Goal: Book appointment/travel/reservation

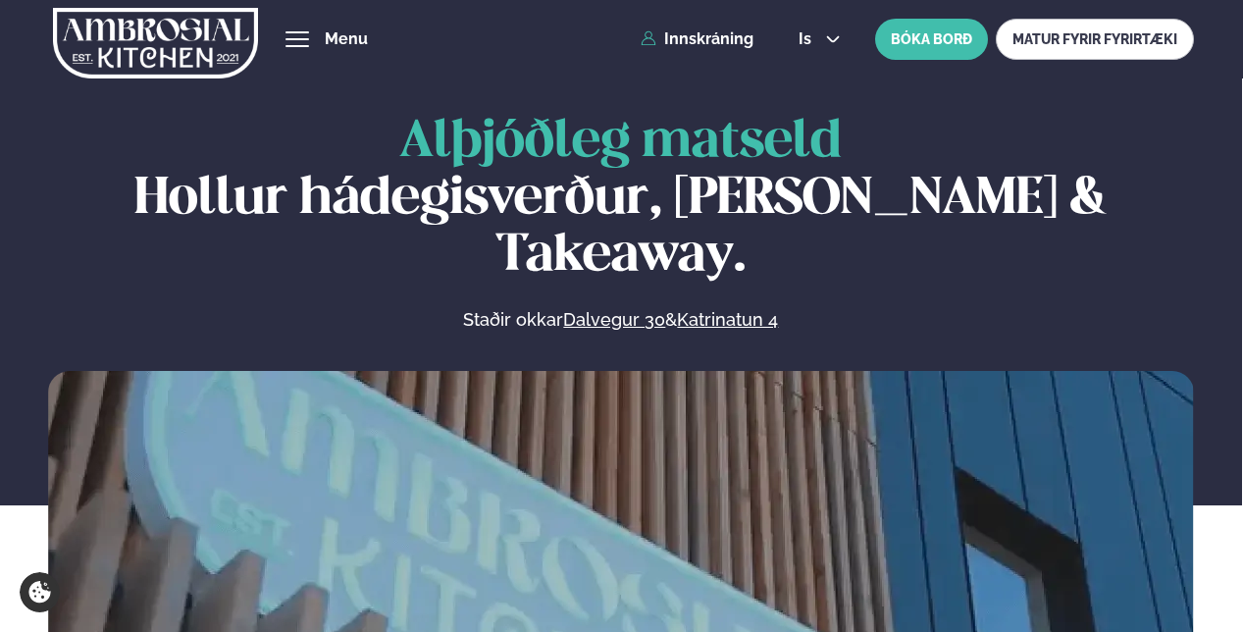
scroll to position [981, 0]
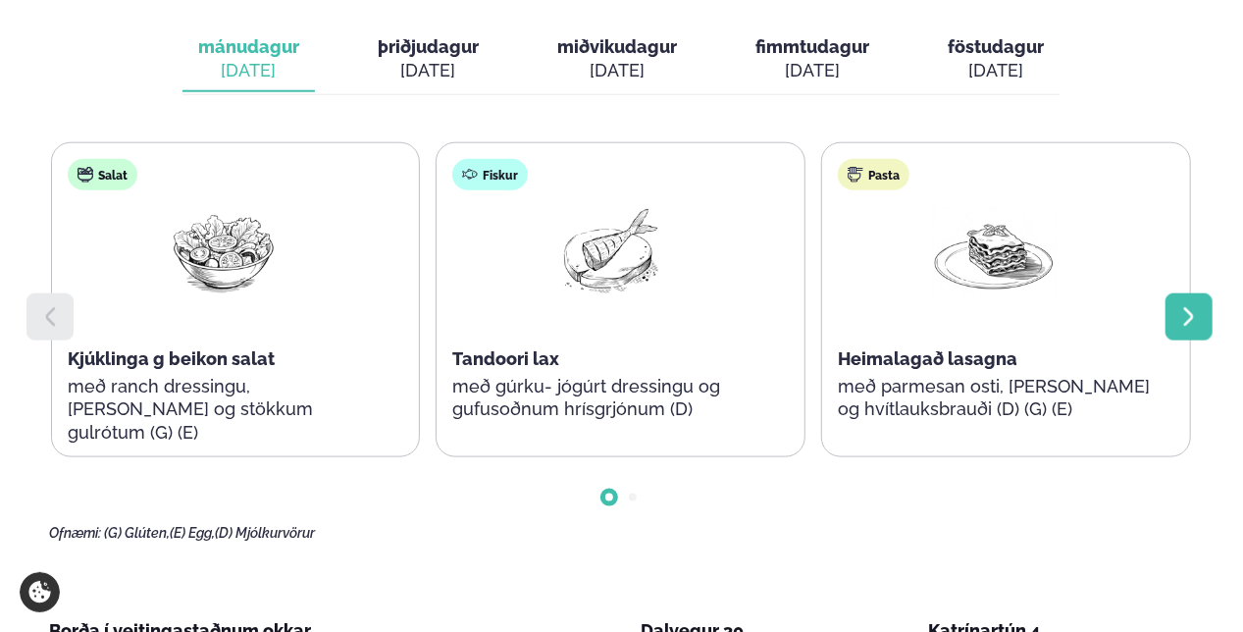
drag, startPoint x: 0, startPoint y: 0, endPoint x: 1185, endPoint y: 239, distance: 1208.9
click at [1185, 293] on div at bounding box center [1188, 316] width 47 height 47
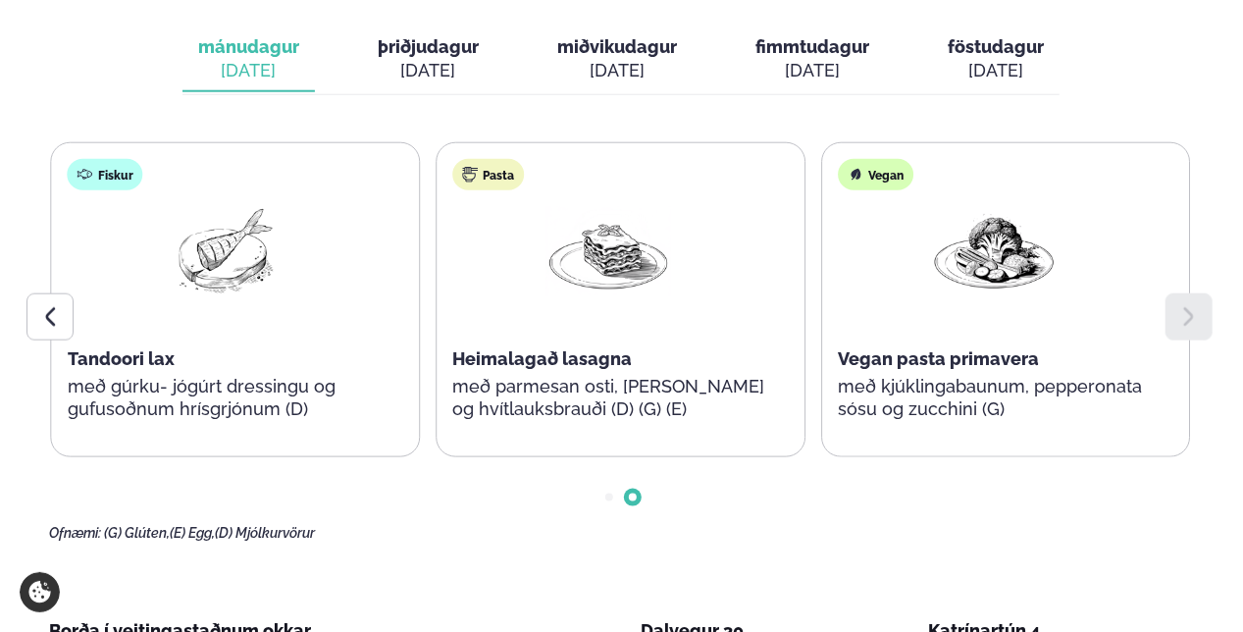
click at [1180, 305] on icon at bounding box center [1189, 317] width 24 height 24
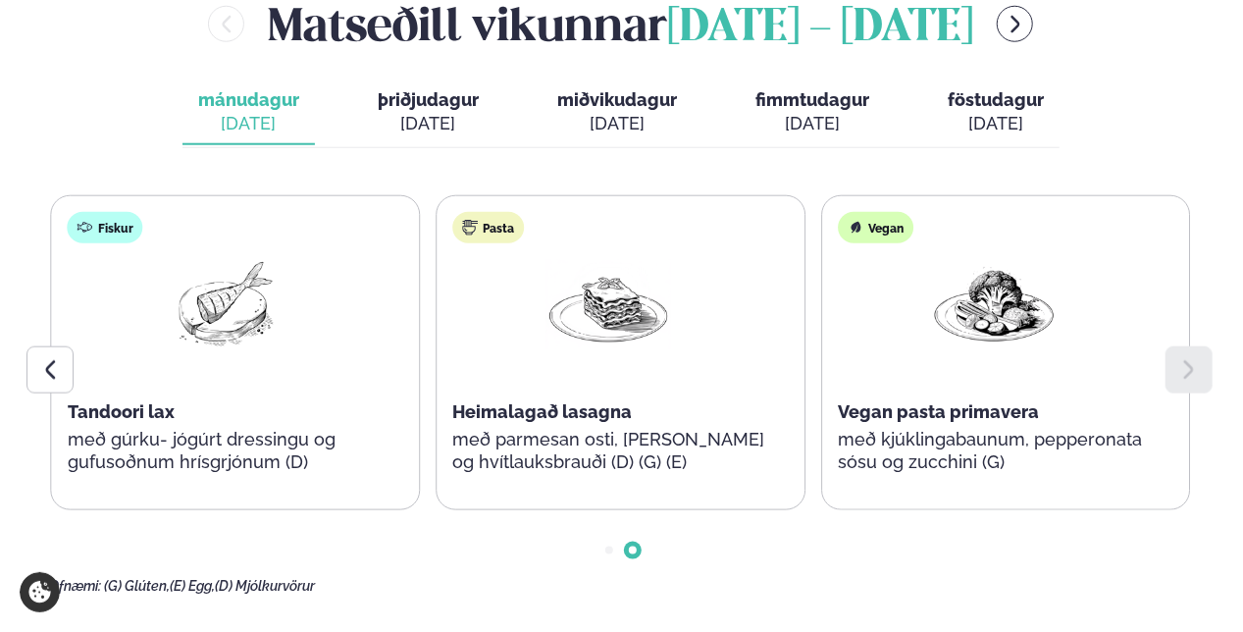
scroll to position [883, 0]
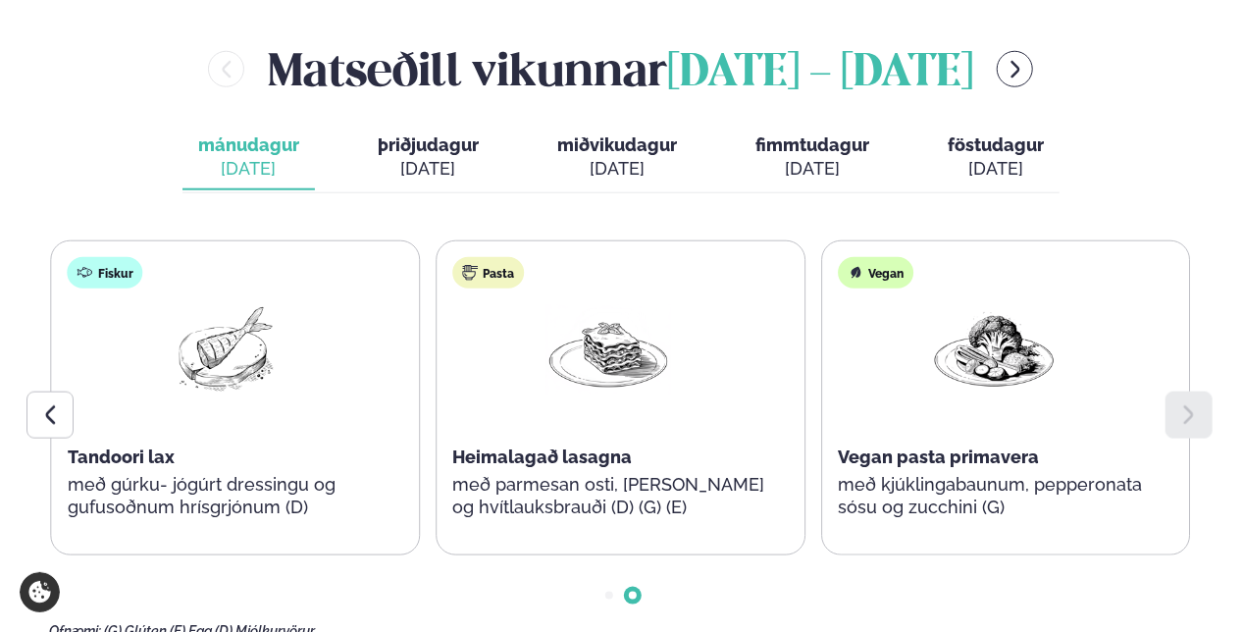
click at [428, 157] on div "[DATE]" at bounding box center [428, 169] width 101 height 24
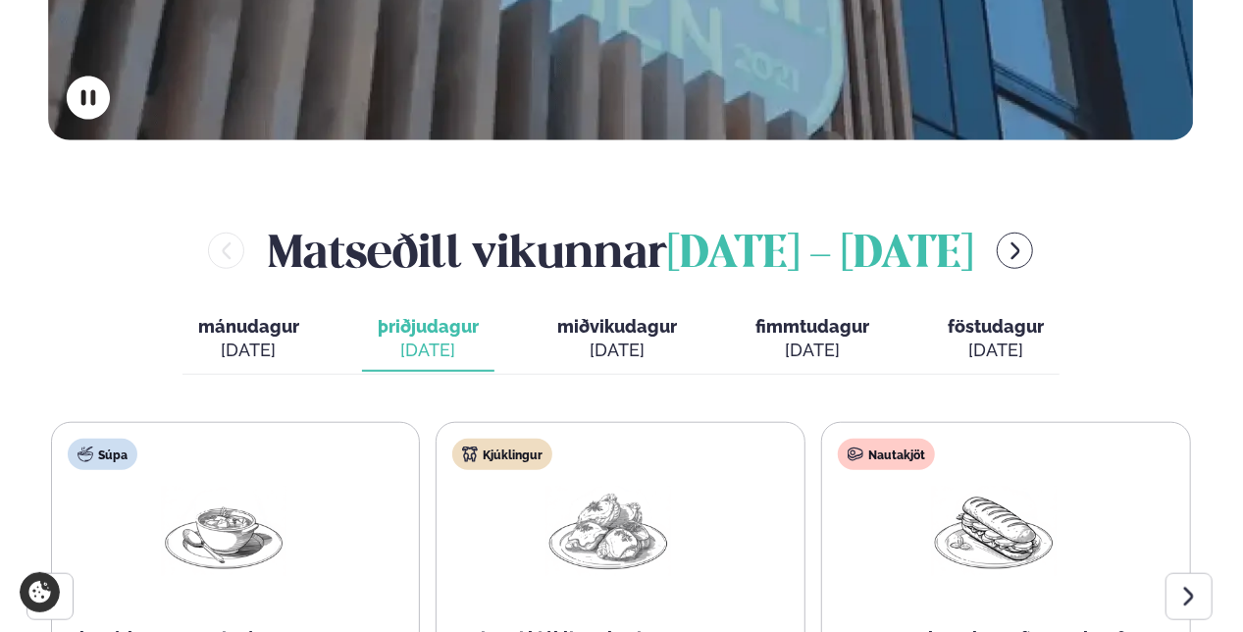
scroll to position [687, 0]
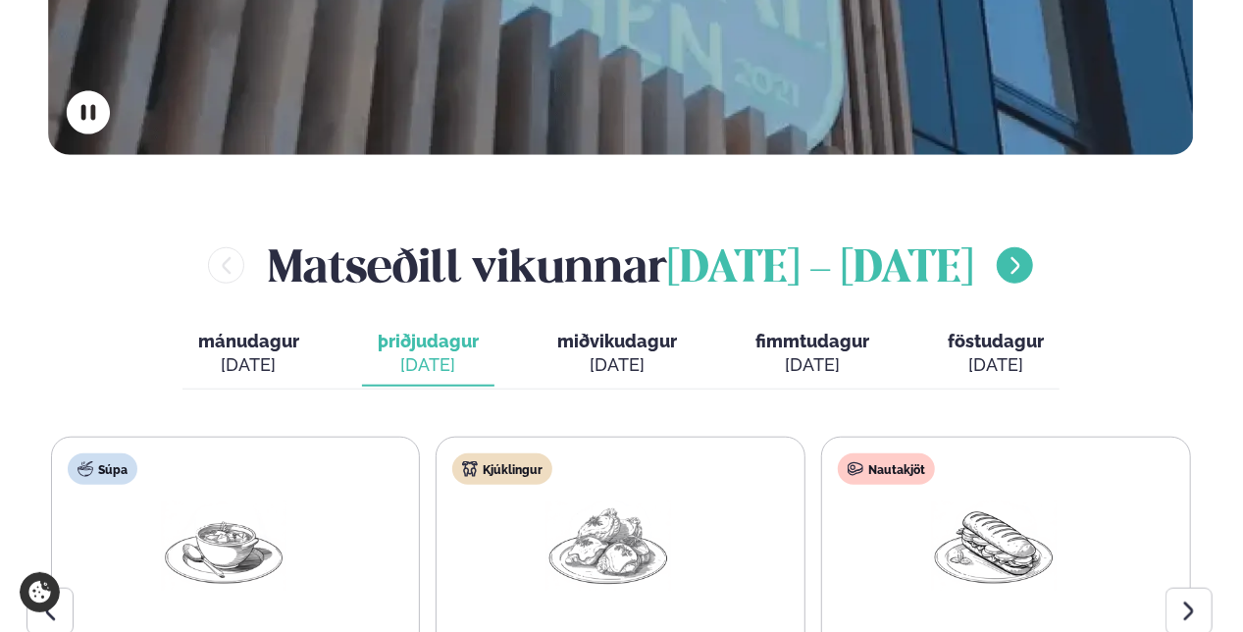
click at [1033, 247] on button "menu-btn-right" at bounding box center [1015, 265] width 36 height 36
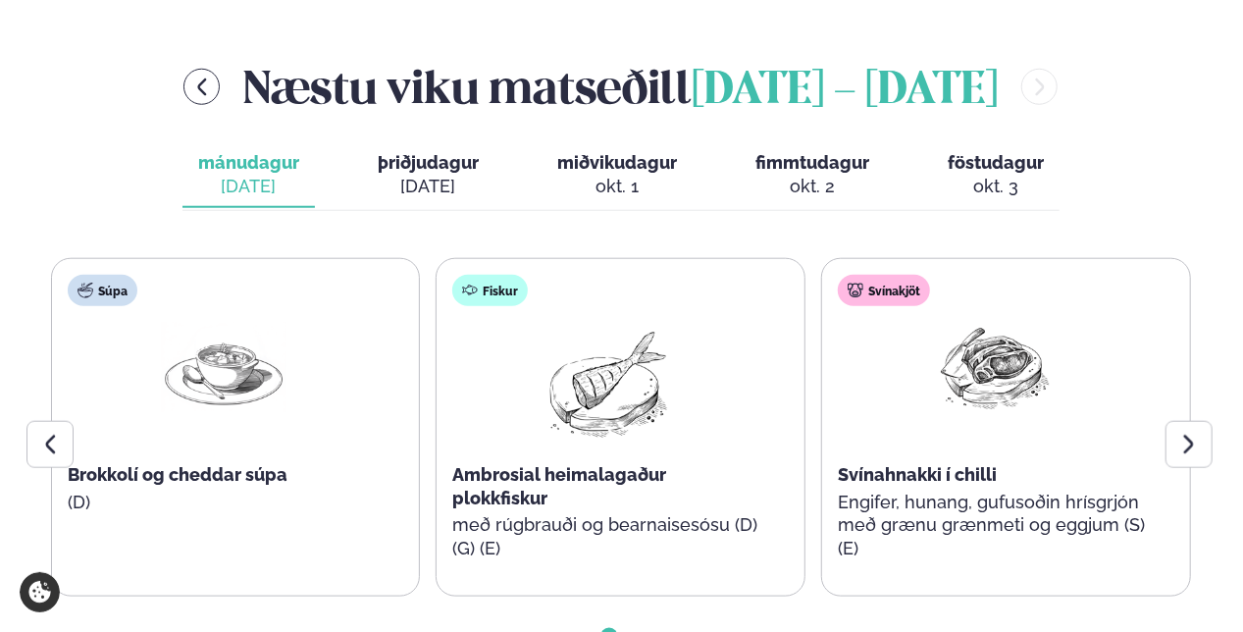
scroll to position [883, 0]
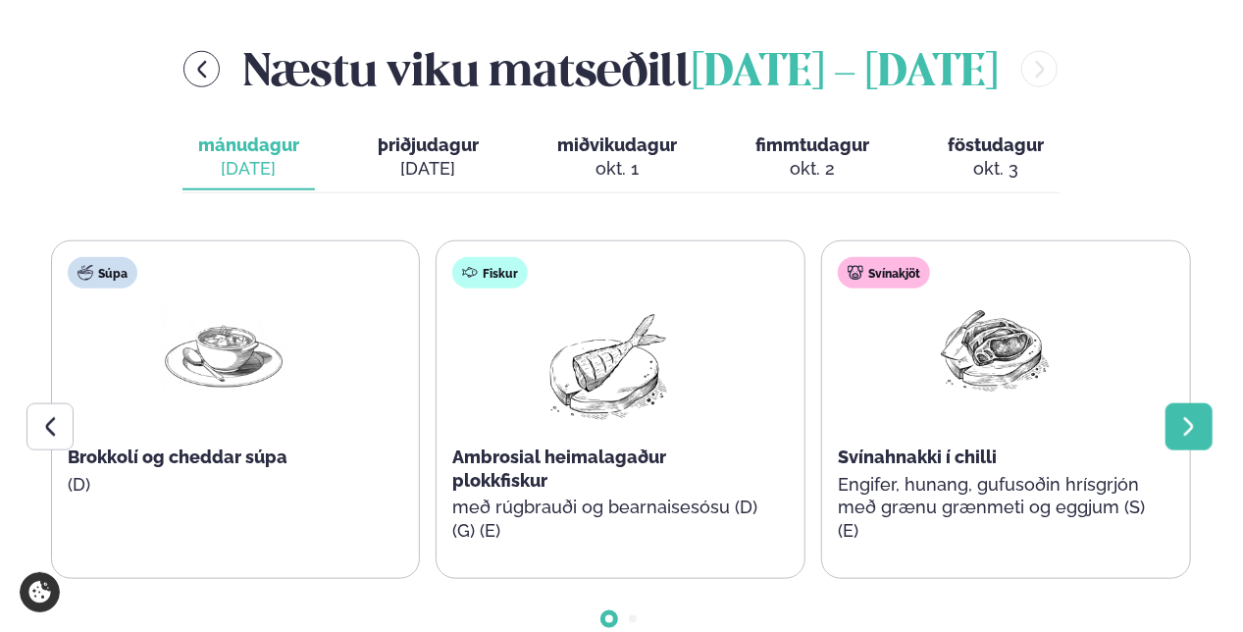
click at [1205, 403] on div at bounding box center [1188, 426] width 47 height 47
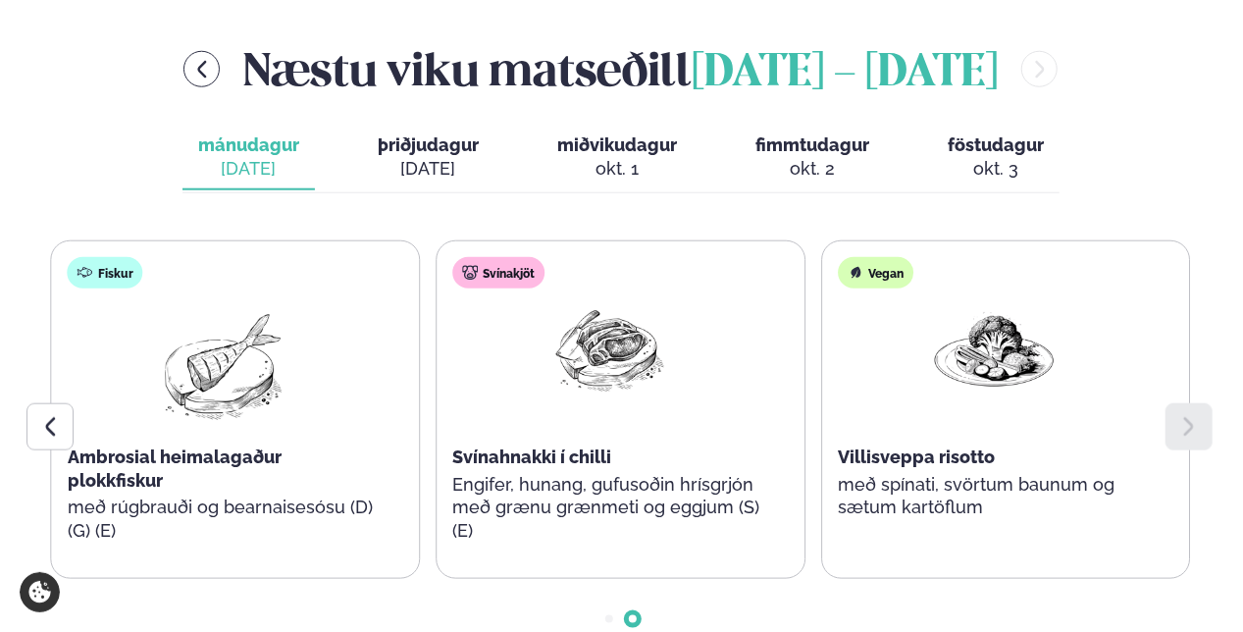
click at [1205, 403] on div at bounding box center [1188, 426] width 47 height 47
click at [54, 415] on icon at bounding box center [50, 427] width 24 height 24
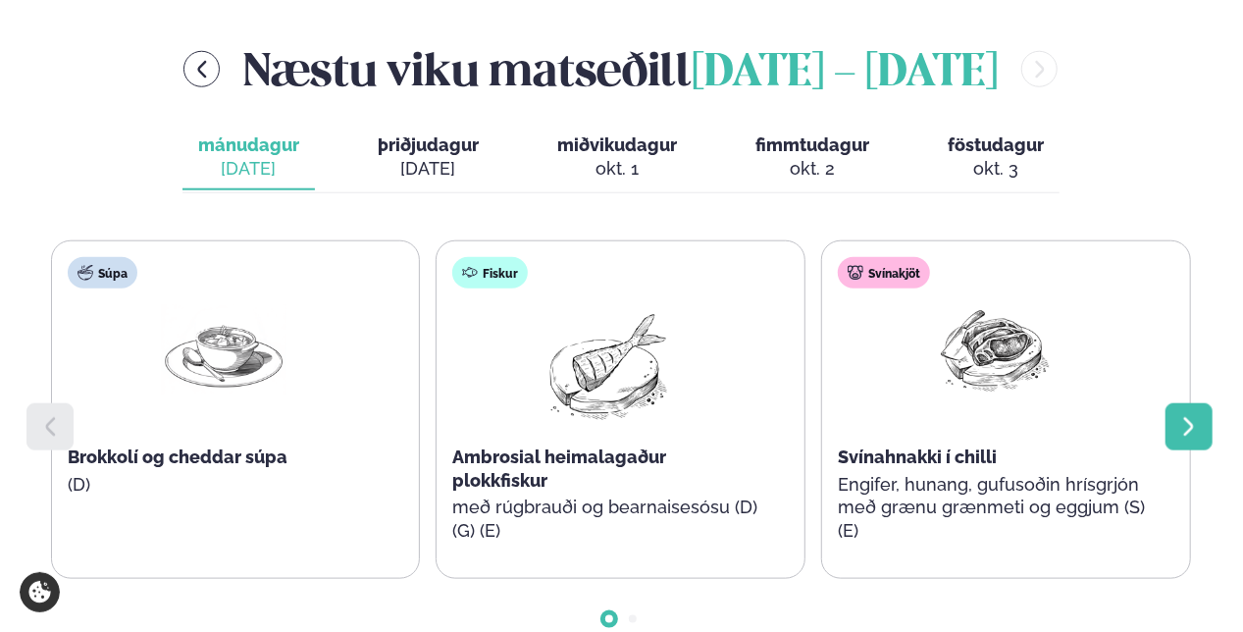
click at [1205, 403] on div at bounding box center [1188, 426] width 47 height 47
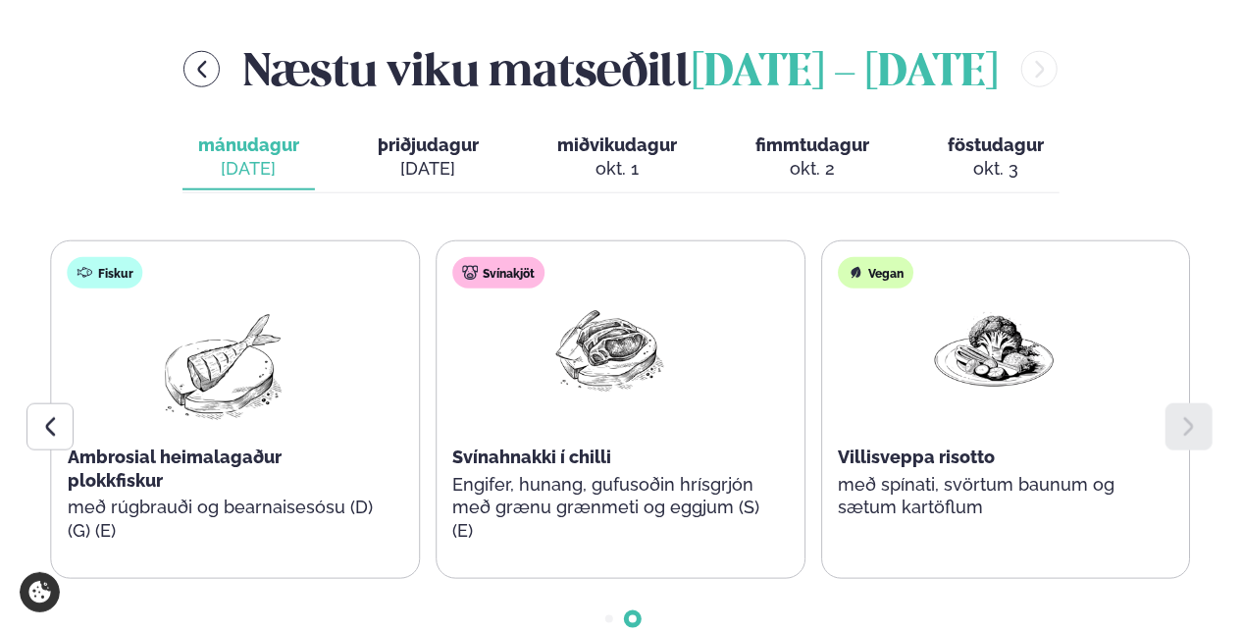
click at [442, 157] on div "[DATE]" at bounding box center [428, 169] width 101 height 24
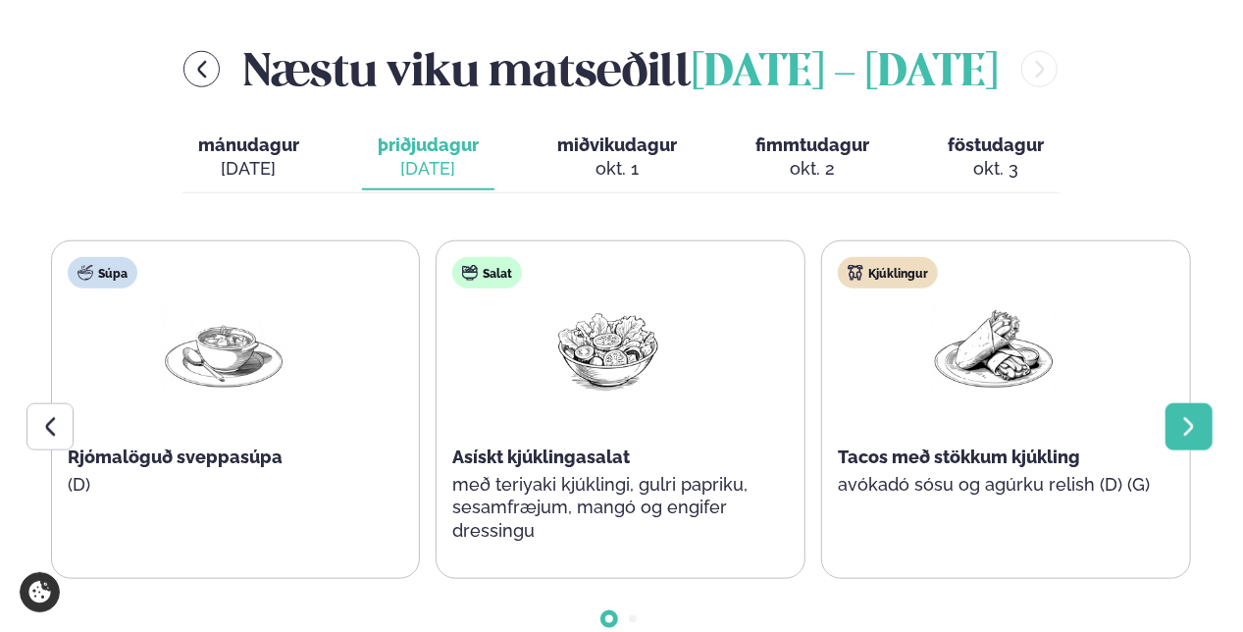
click at [1195, 415] on icon at bounding box center [1189, 427] width 24 height 24
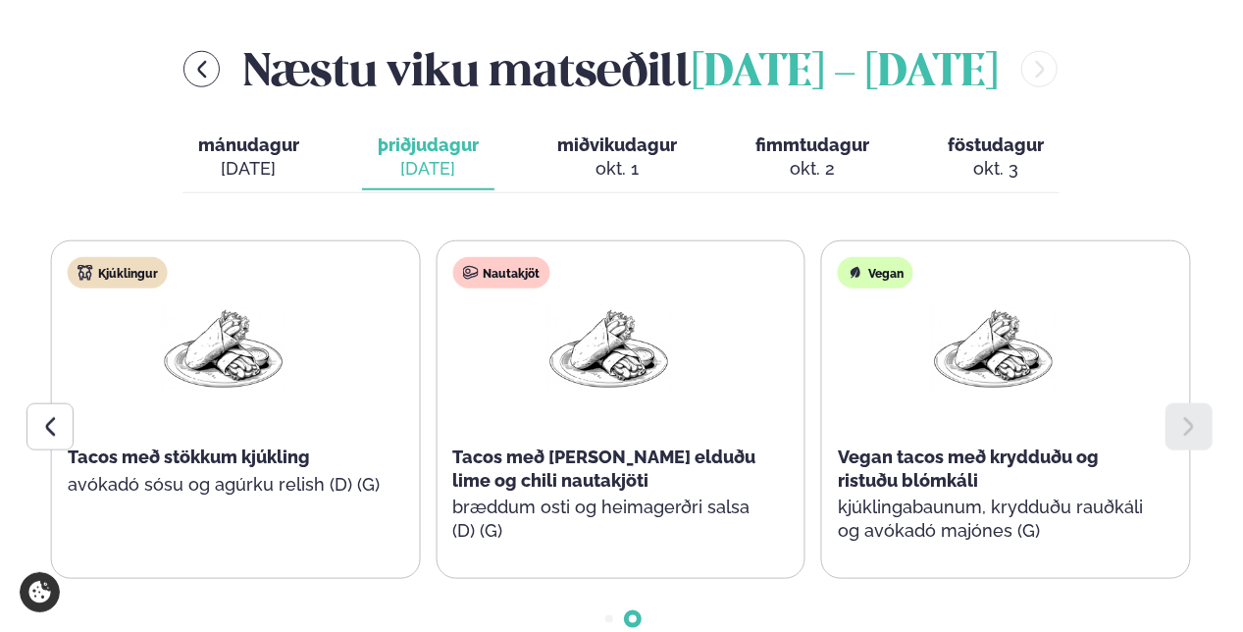
click at [1195, 415] on icon at bounding box center [1189, 427] width 24 height 24
click at [628, 134] on span "miðvikudagur" at bounding box center [617, 144] width 120 height 21
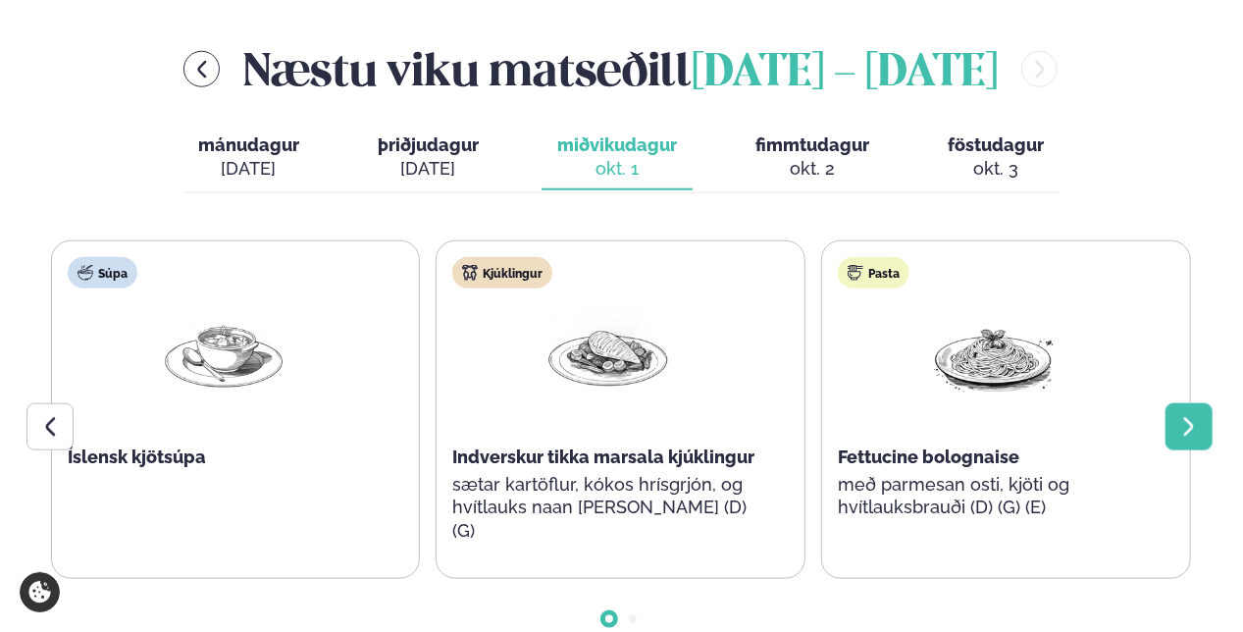
click at [1182, 415] on icon at bounding box center [1189, 427] width 24 height 24
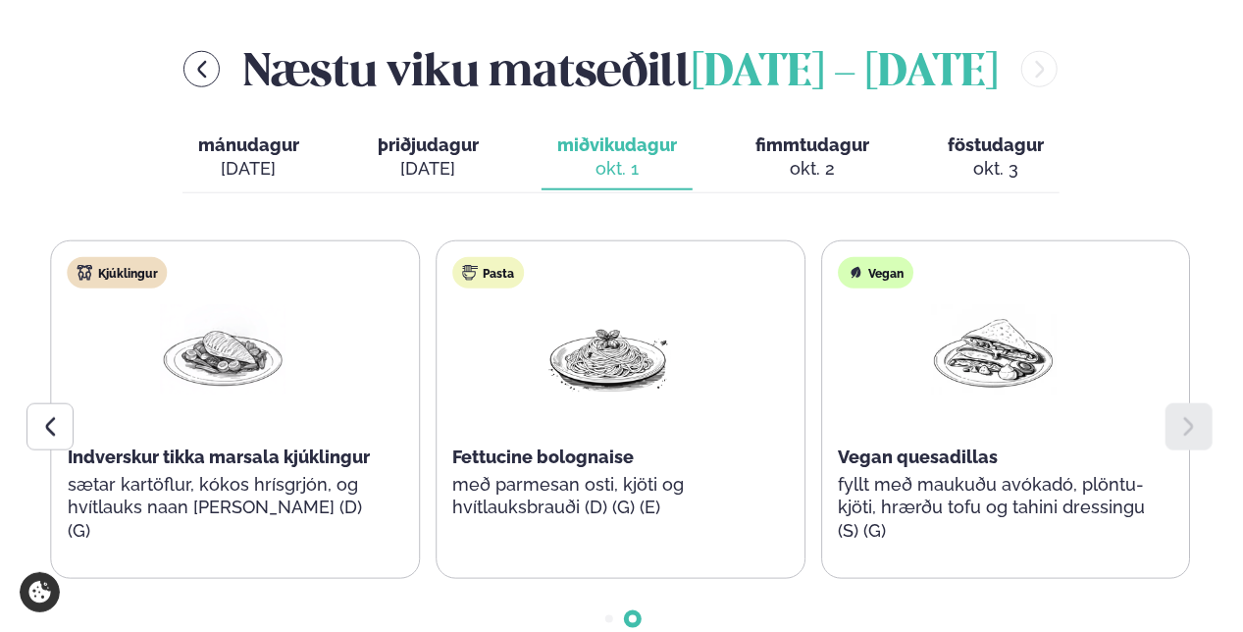
click at [838, 157] on div "okt. 2" at bounding box center [812, 169] width 114 height 24
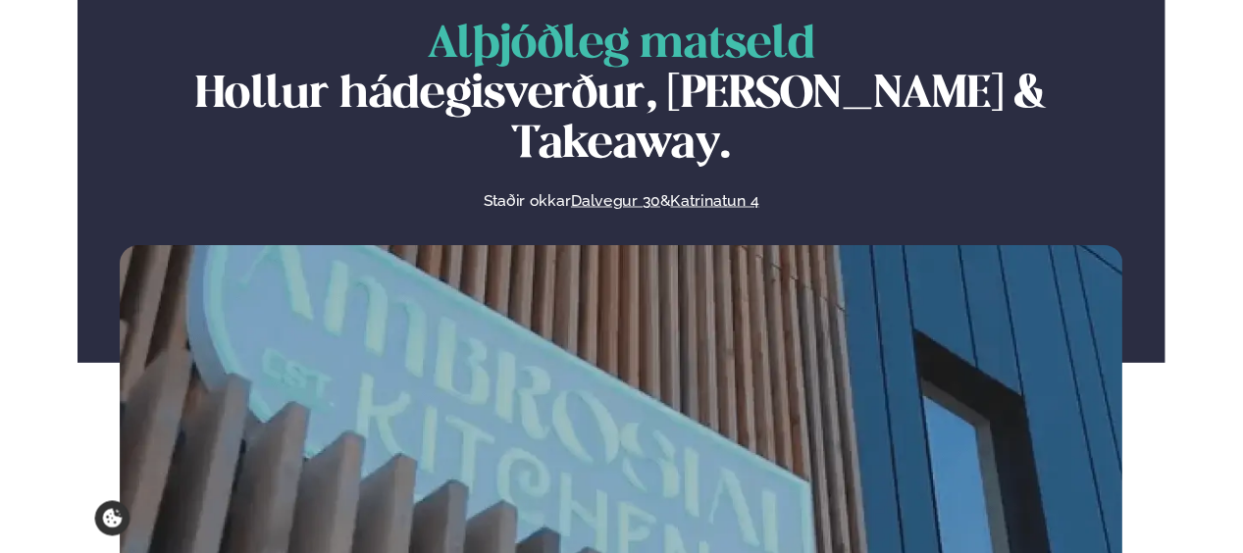
scroll to position [0, 0]
